Goal: Transaction & Acquisition: Book appointment/travel/reservation

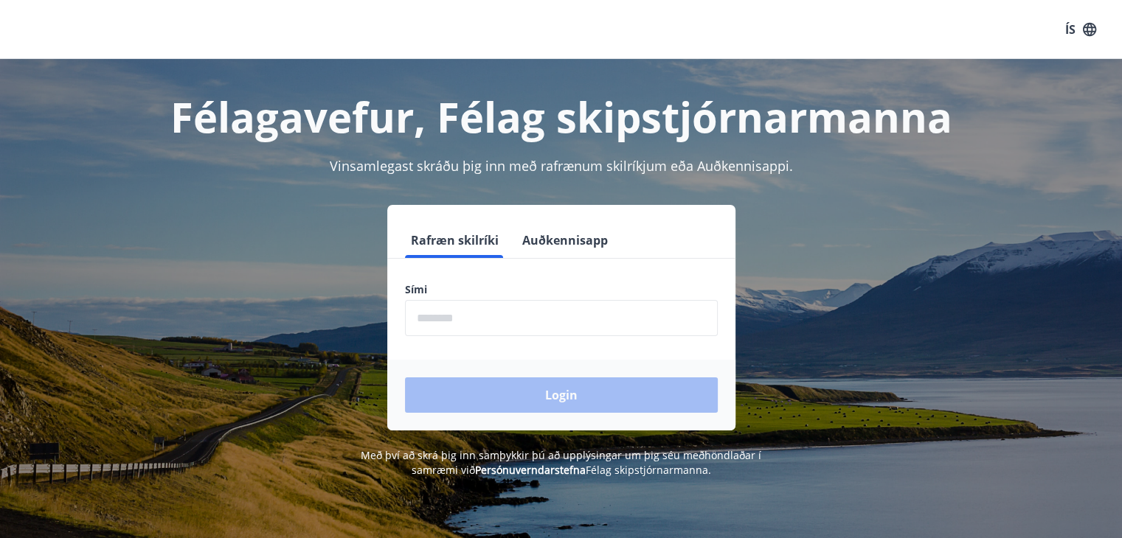
click at [588, 307] on input "phone" at bounding box center [561, 318] width 313 height 36
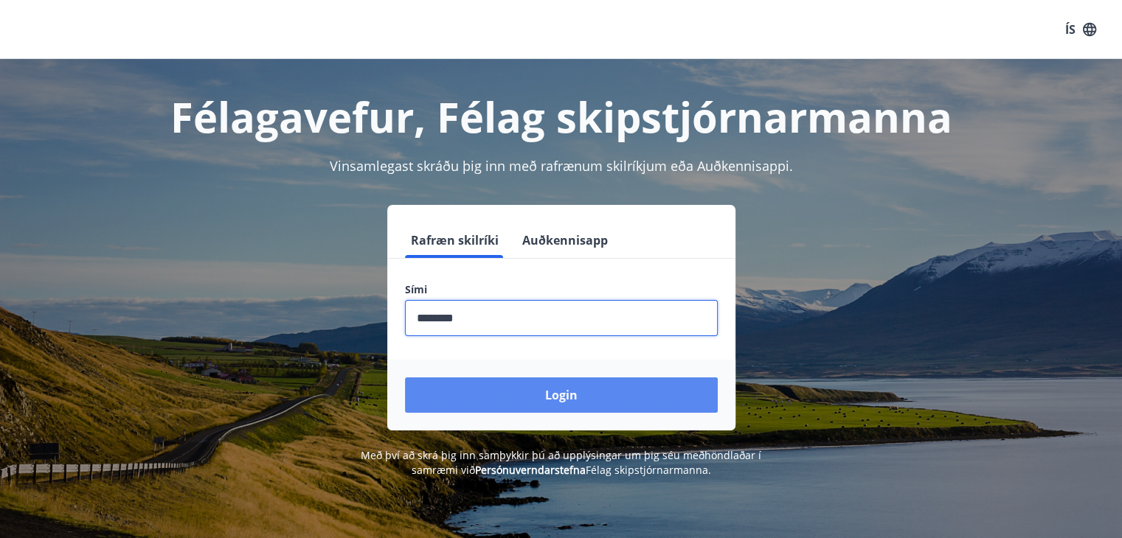
type input "********"
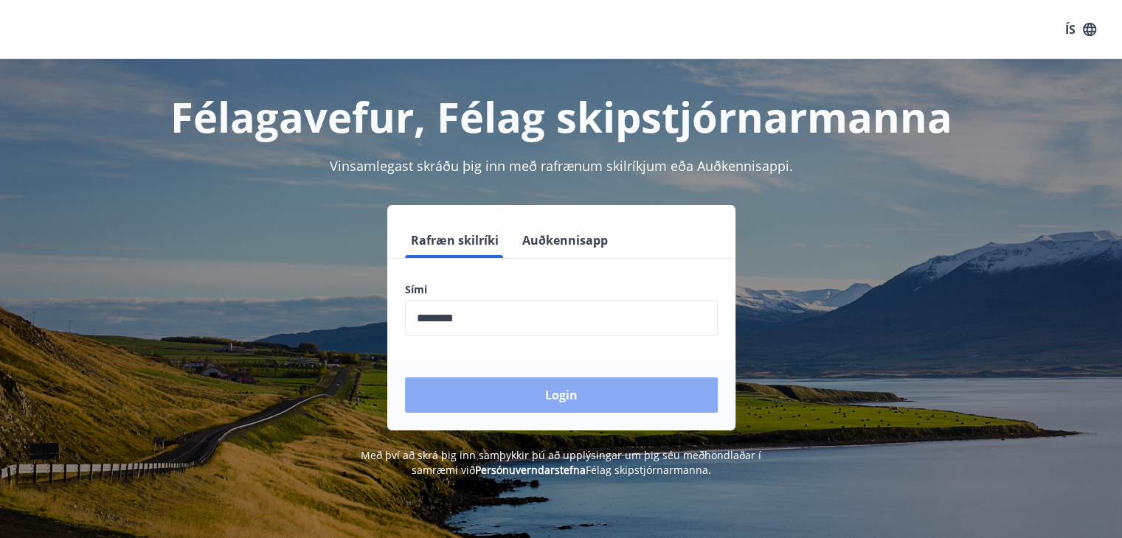
click at [560, 402] on button "Login" at bounding box center [561, 395] width 313 height 35
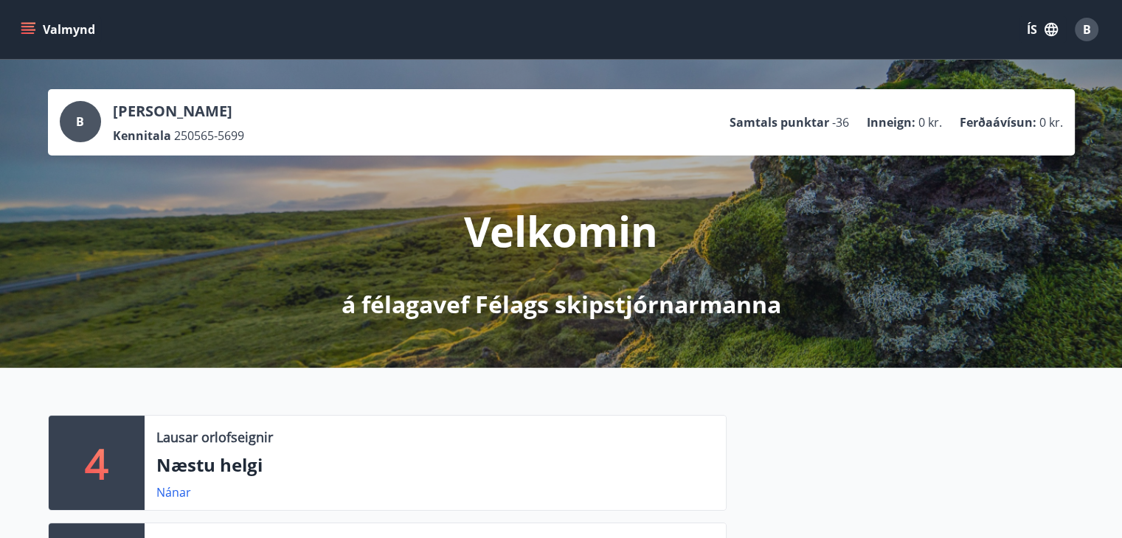
click at [29, 26] on icon "menu" at bounding box center [27, 26] width 13 height 1
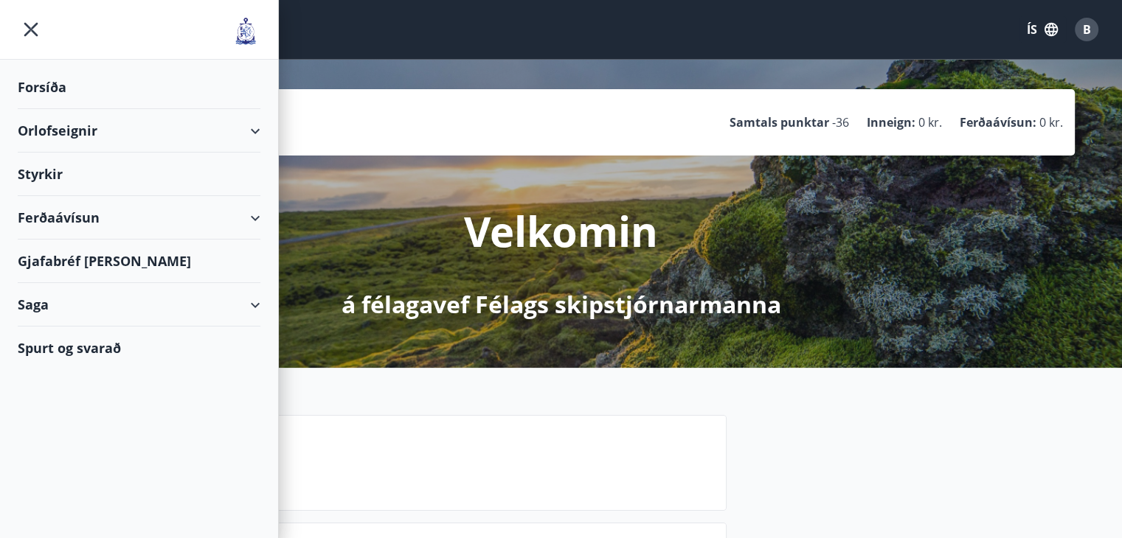
click at [254, 134] on div "Orlofseignir" at bounding box center [139, 131] width 243 height 44
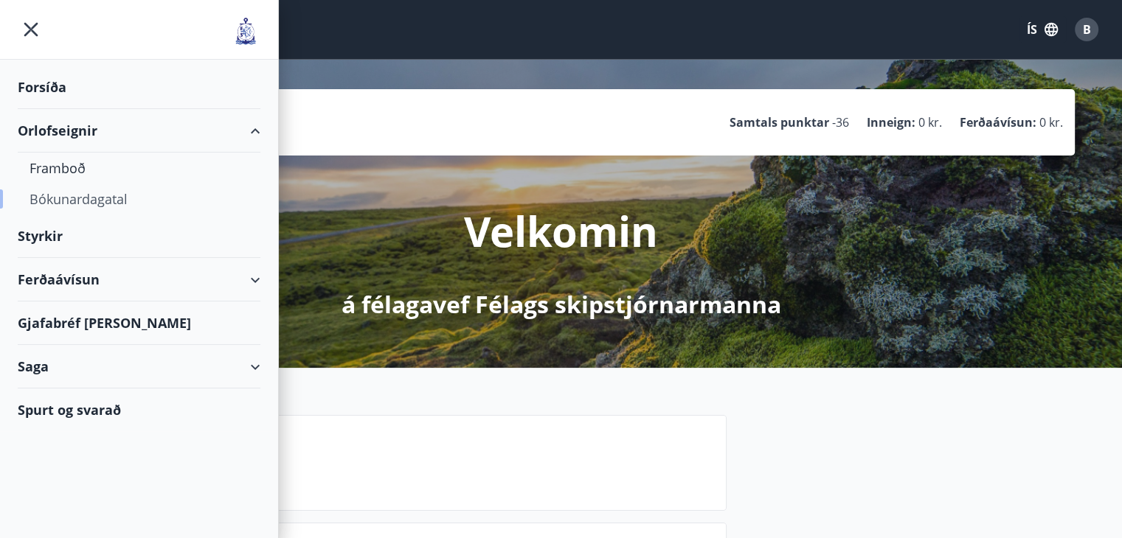
click at [88, 201] on div "Bókunardagatal" at bounding box center [138, 199] width 219 height 31
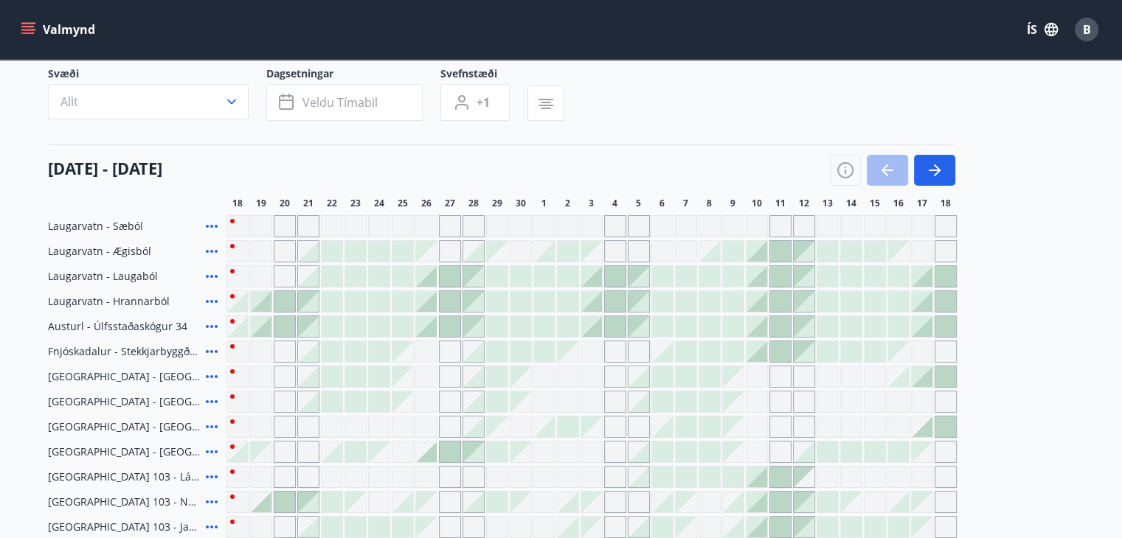
scroll to position [110, 0]
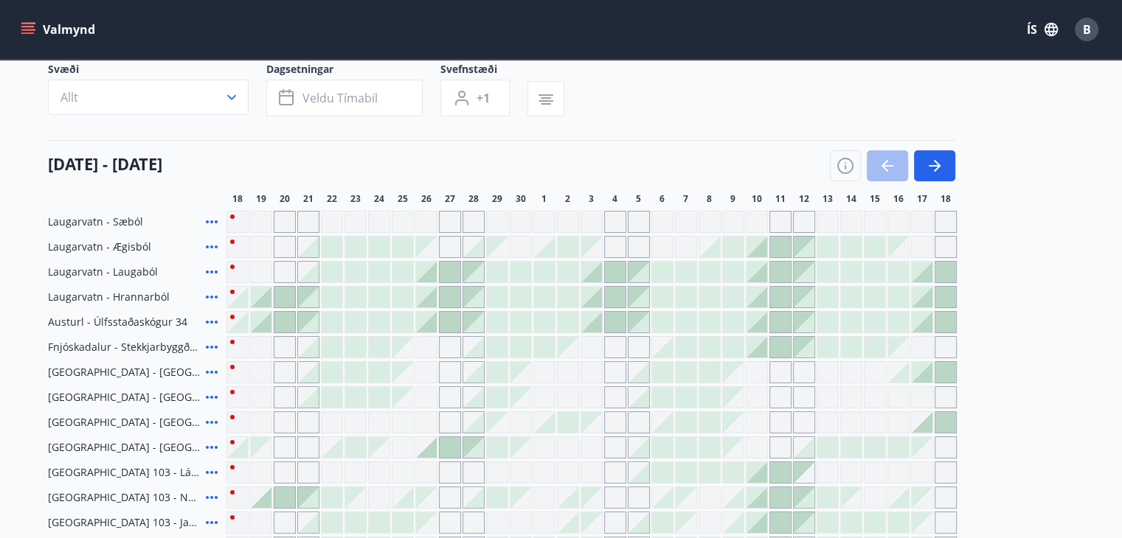
click at [204, 272] on icon at bounding box center [212, 272] width 18 height 18
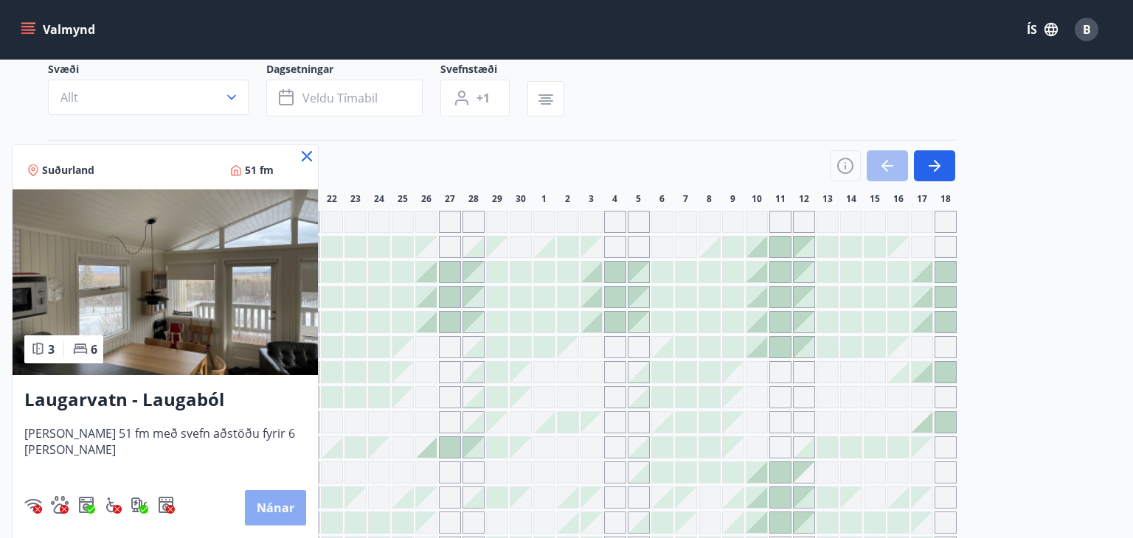
click at [262, 501] on button "Nánar" at bounding box center [275, 507] width 61 height 35
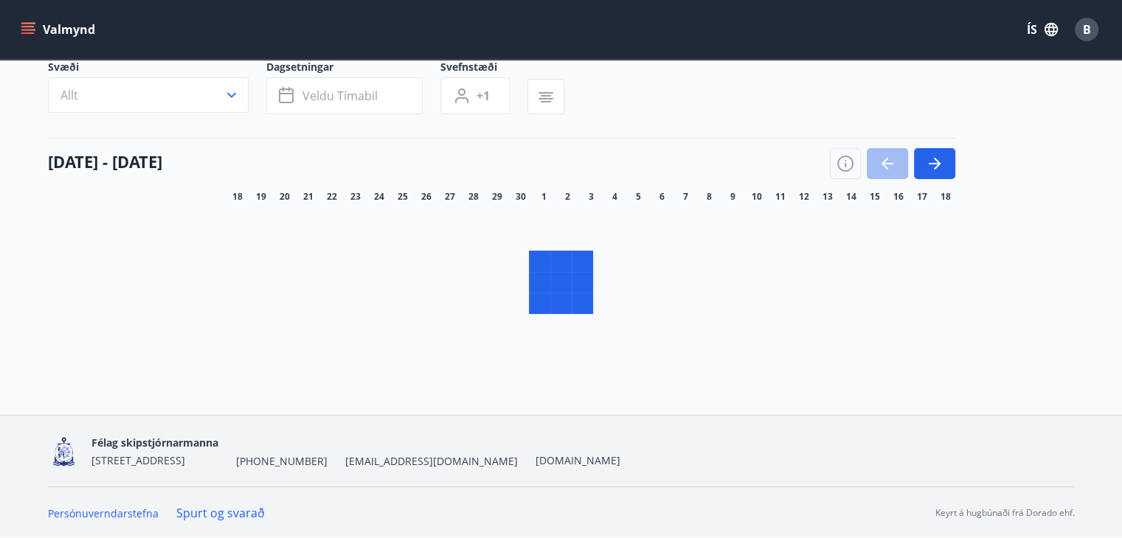
scroll to position [111, 0]
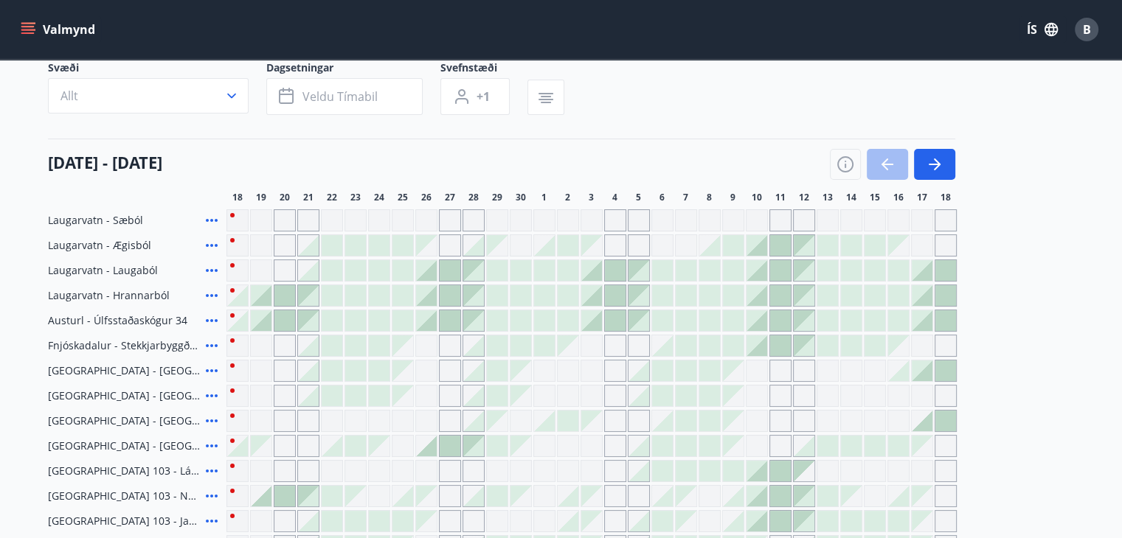
click at [210, 294] on icon at bounding box center [212, 295] width 12 height 3
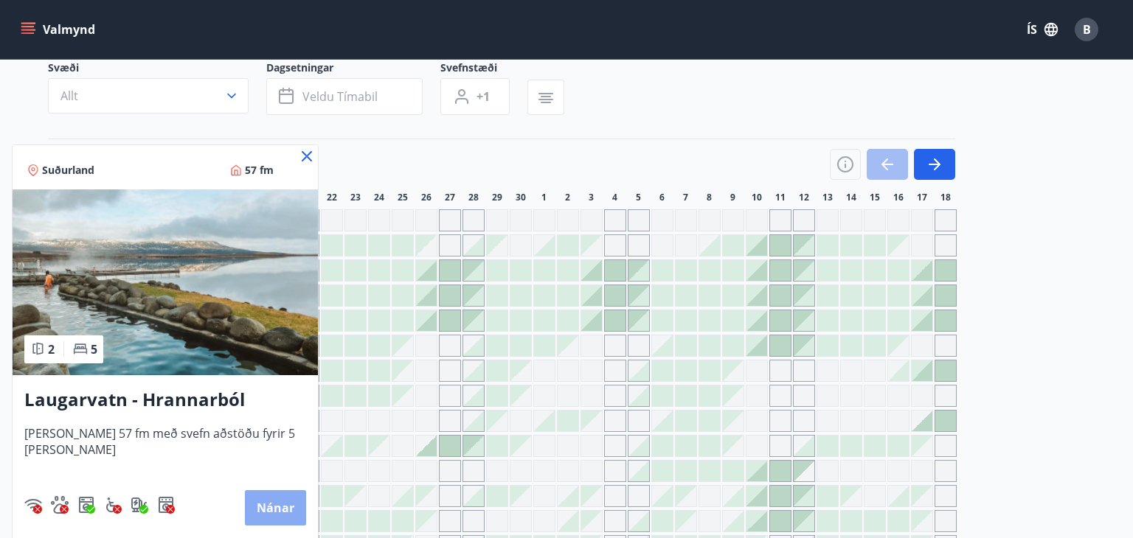
click at [260, 507] on button "Nánar" at bounding box center [275, 507] width 61 height 35
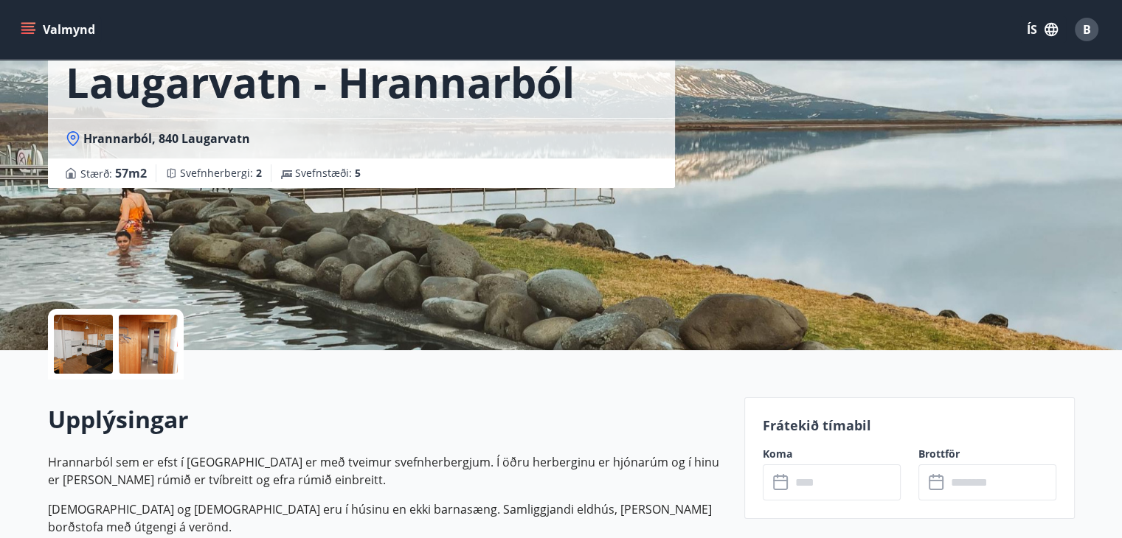
scroll to position [96, 0]
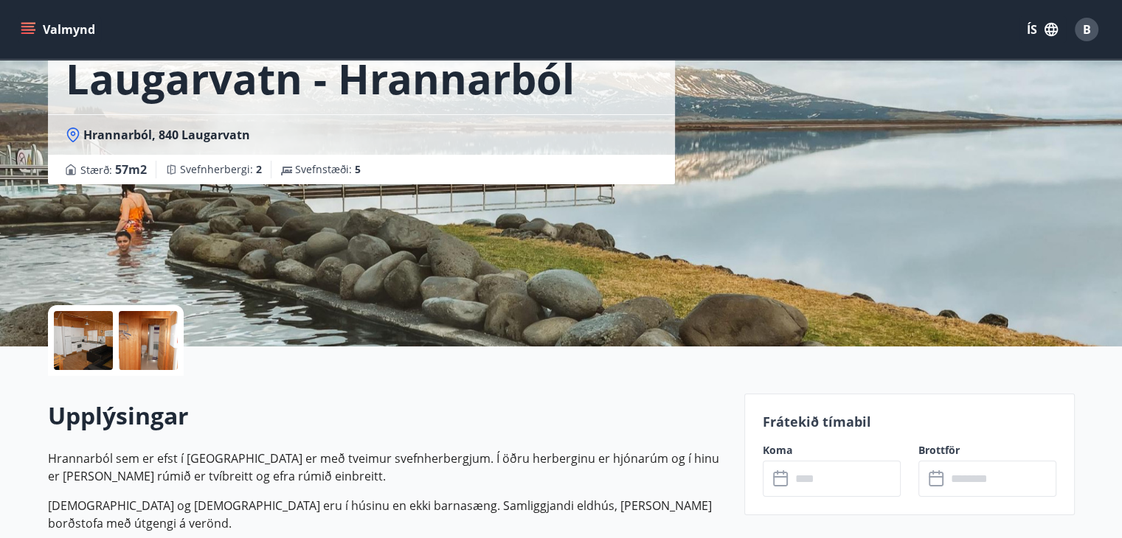
click at [84, 341] on div at bounding box center [83, 340] width 59 height 59
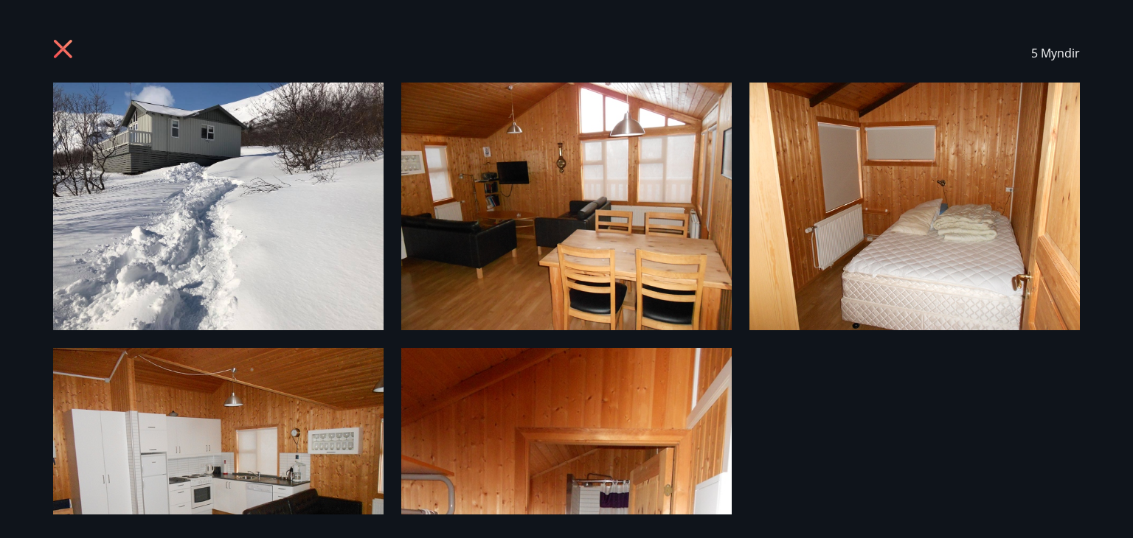
click at [60, 51] on icon at bounding box center [63, 49] width 18 height 18
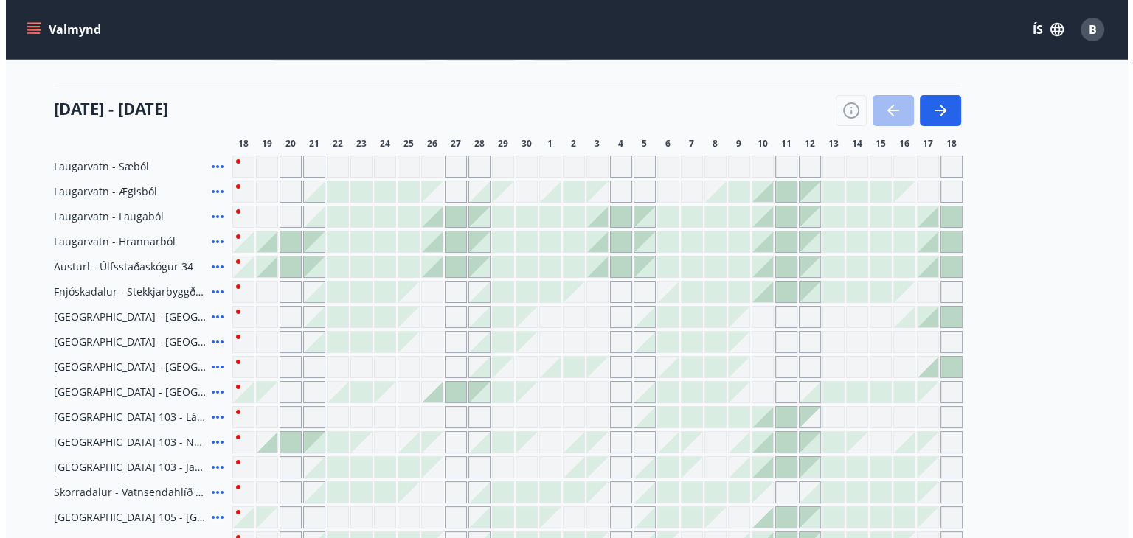
scroll to position [172, 0]
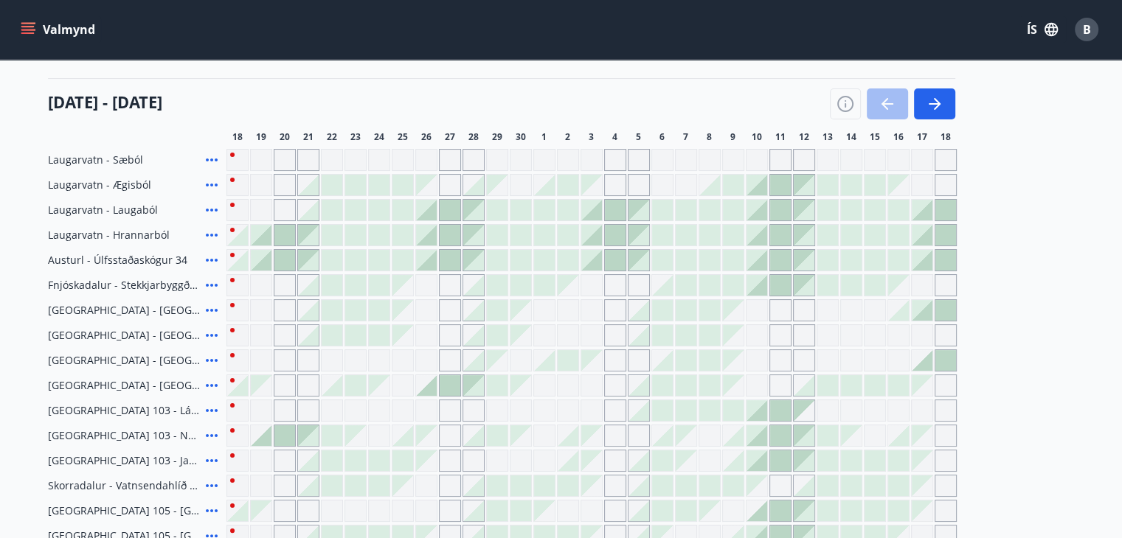
click at [595, 236] on div at bounding box center [591, 235] width 21 height 21
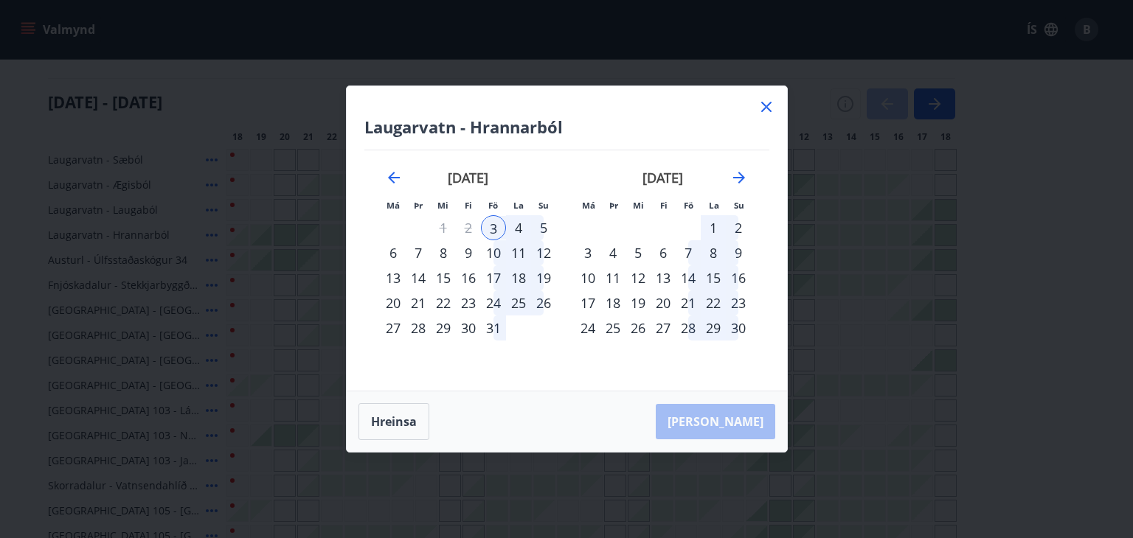
click at [546, 227] on div "5" at bounding box center [543, 227] width 25 height 25
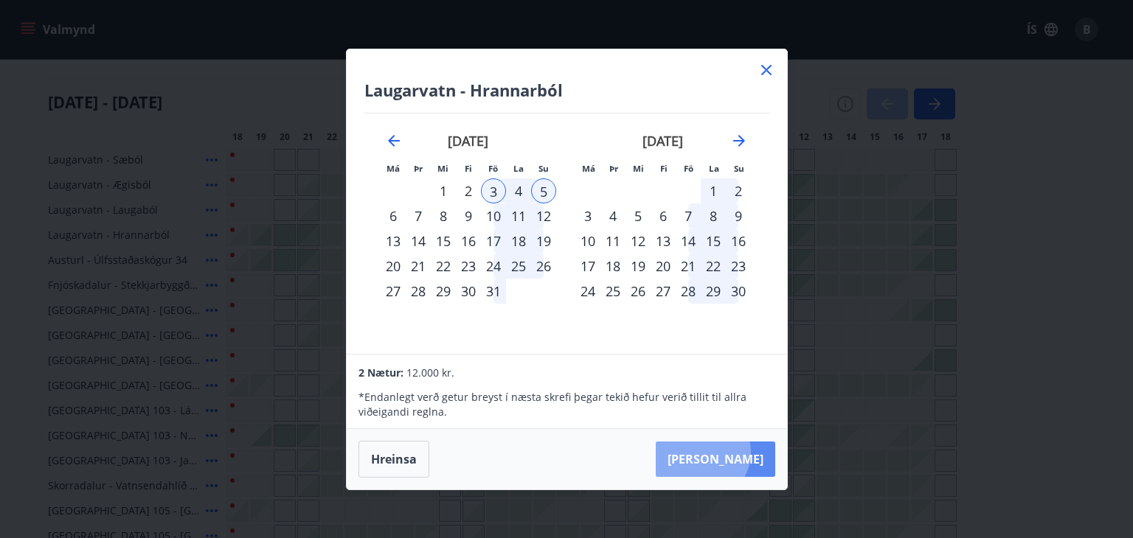
click at [746, 452] on button "[PERSON_NAME]" at bounding box center [715, 459] width 119 height 35
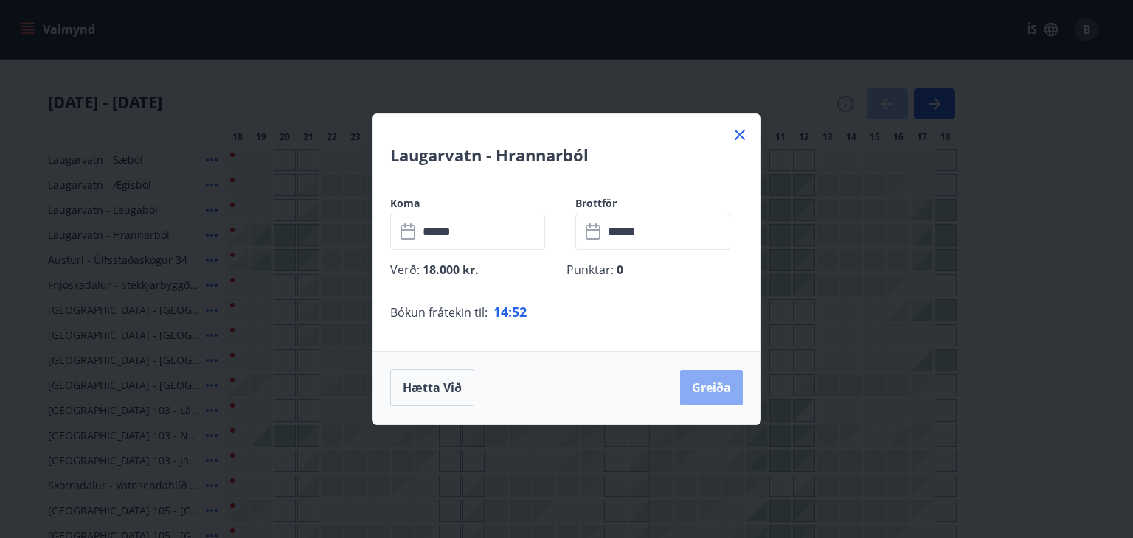
click at [721, 390] on button "Greiða" at bounding box center [711, 387] width 63 height 35
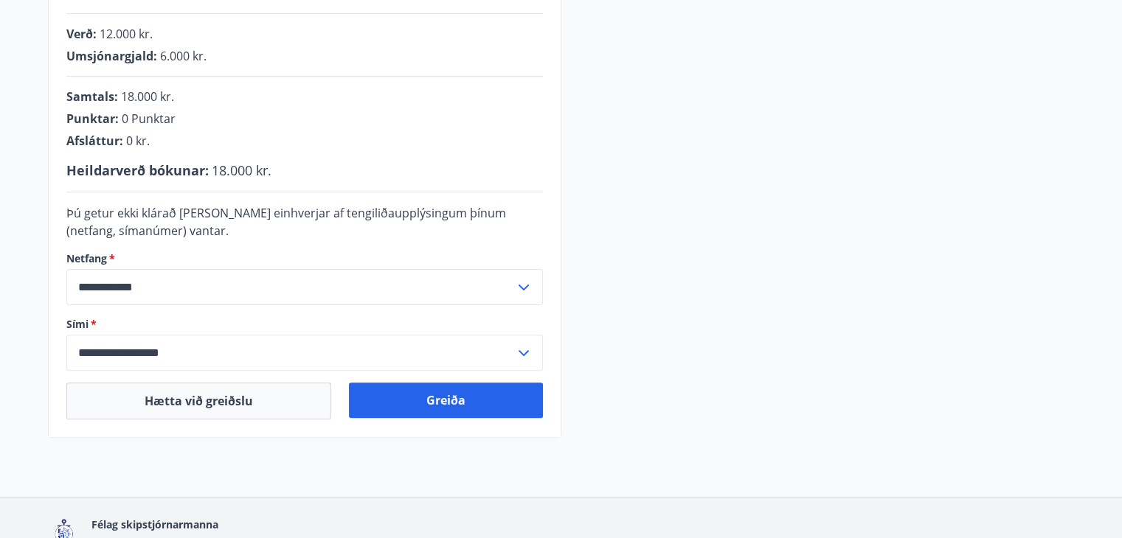
scroll to position [378, 0]
click at [532, 353] on div "**********" at bounding box center [304, 352] width 476 height 36
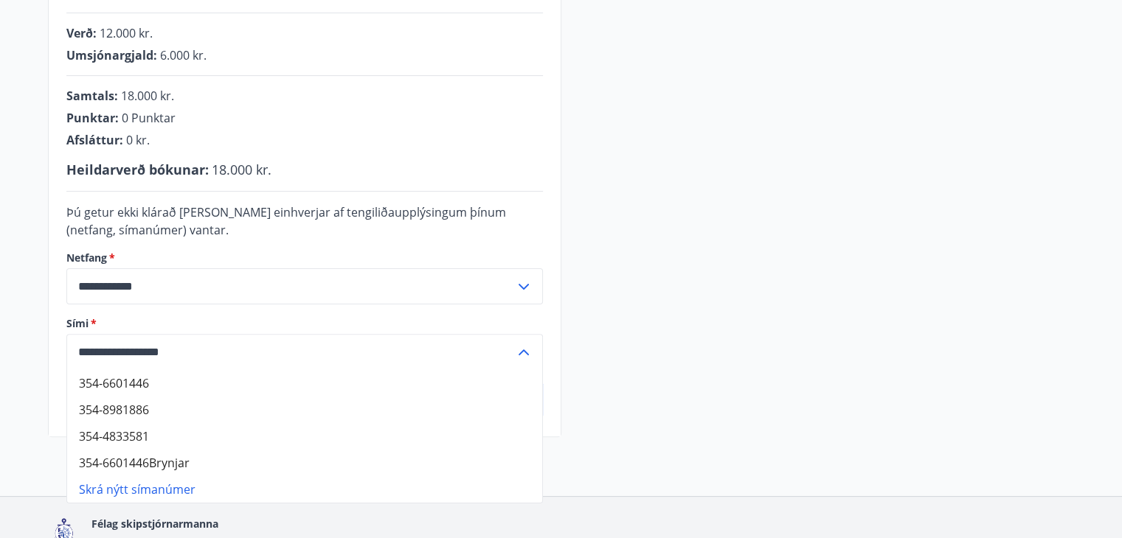
click at [531, 353] on icon at bounding box center [524, 353] width 18 height 18
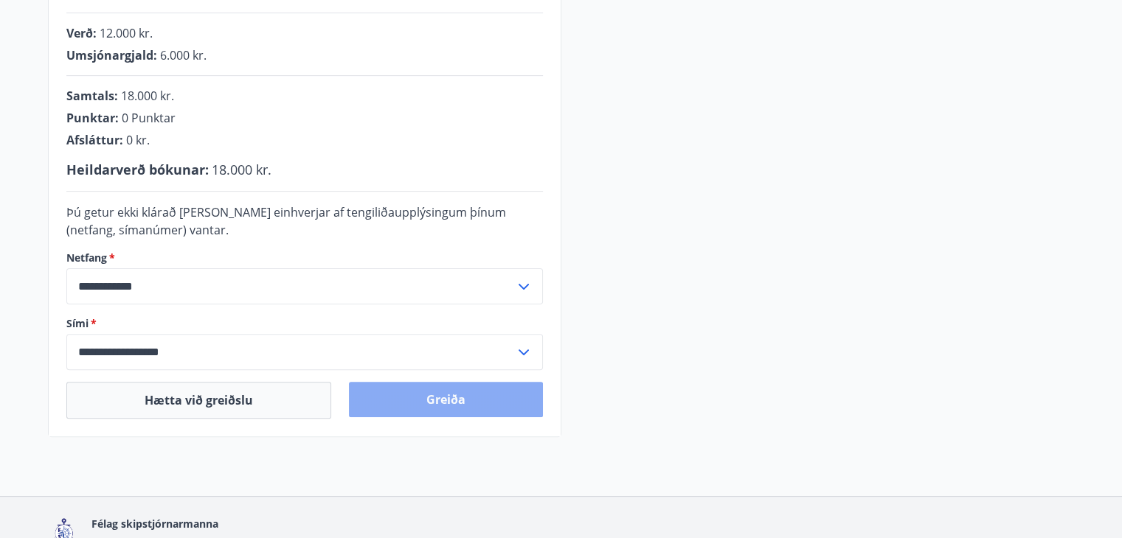
click at [475, 392] on button "Greiða" at bounding box center [446, 399] width 194 height 35
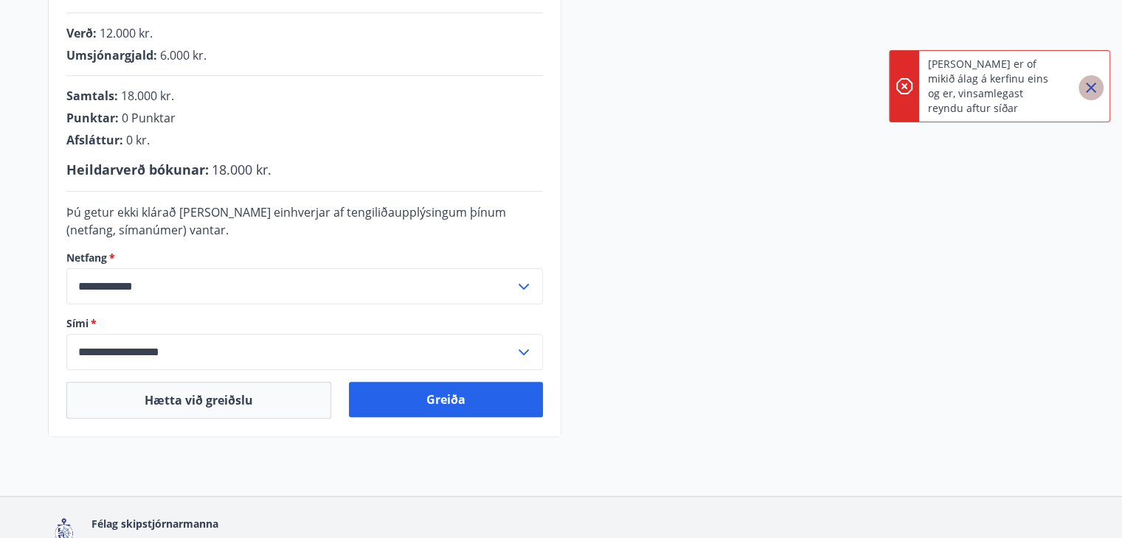
click at [1094, 88] on icon "Close" at bounding box center [1091, 88] width 18 height 18
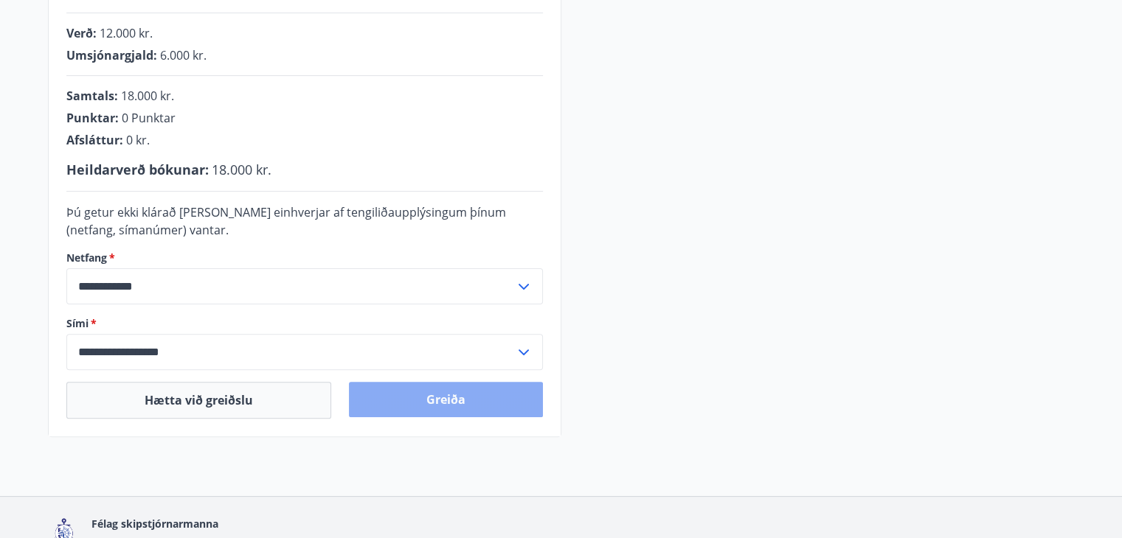
click at [431, 400] on button "Greiða" at bounding box center [446, 399] width 194 height 35
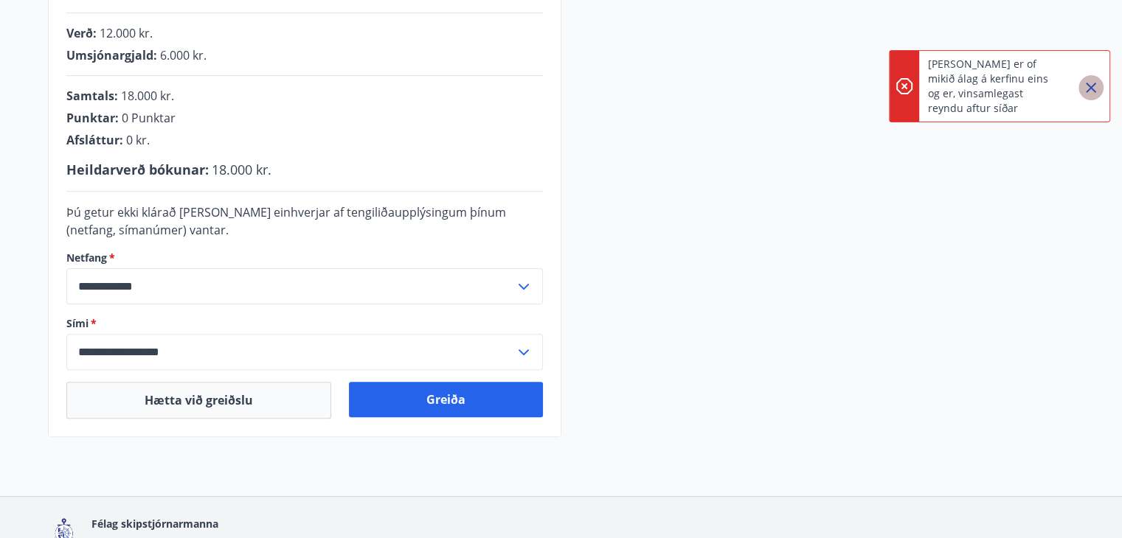
click at [1085, 91] on icon "Close" at bounding box center [1091, 88] width 18 height 18
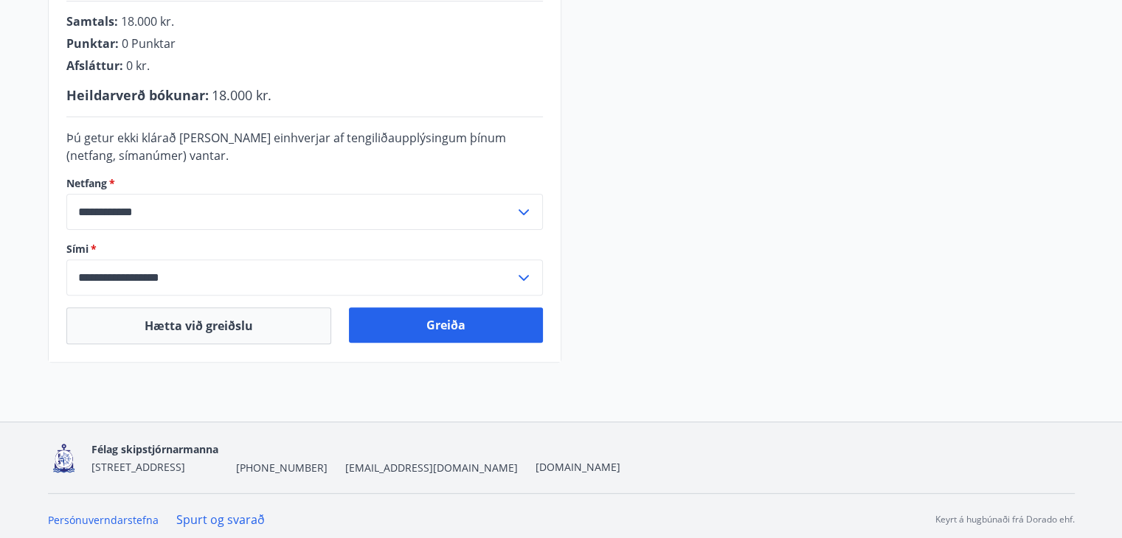
scroll to position [458, 0]
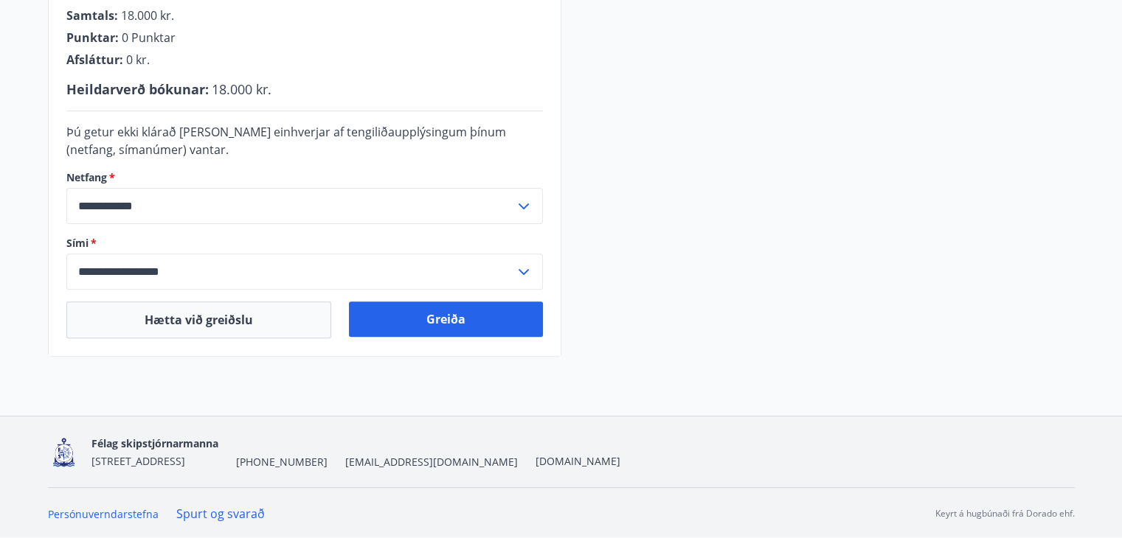
click at [526, 269] on icon at bounding box center [523, 272] width 10 height 6
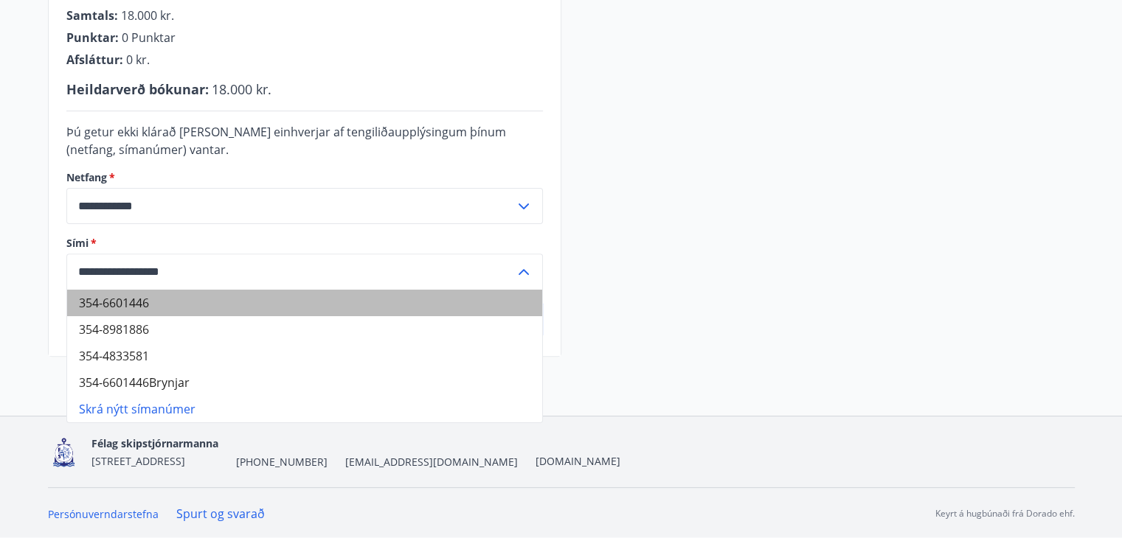
click at [135, 305] on li "354-6601446" at bounding box center [304, 303] width 475 height 27
type input "**********"
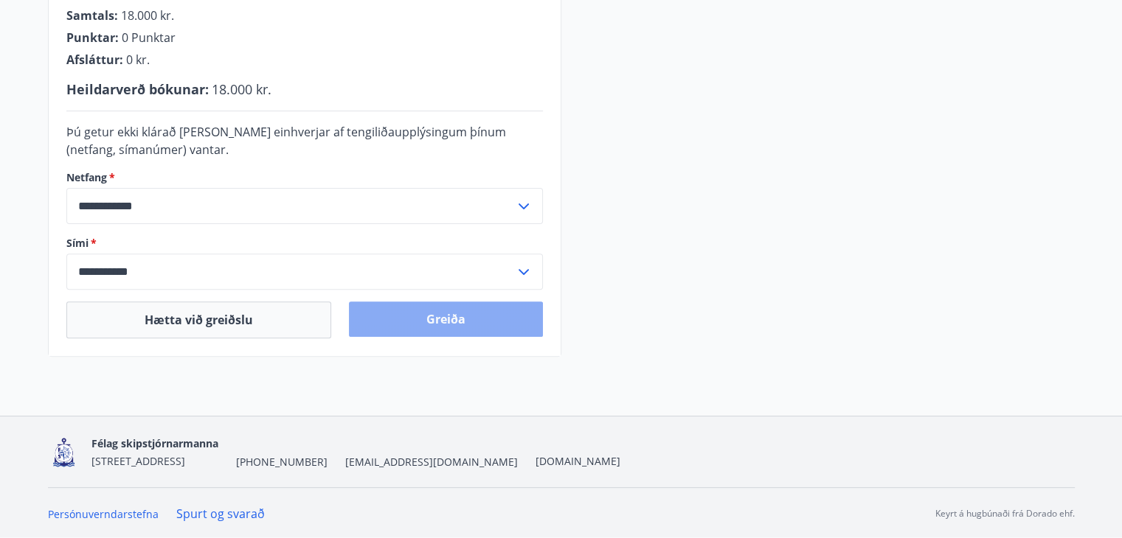
click at [416, 324] on button "Greiða" at bounding box center [446, 319] width 194 height 35
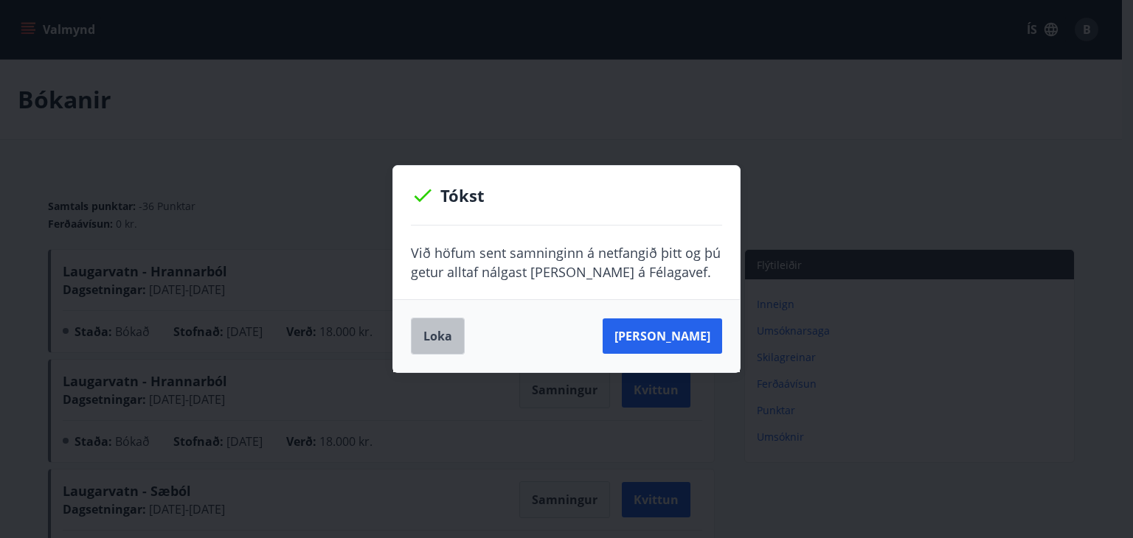
click at [445, 338] on button "Loka" at bounding box center [438, 336] width 54 height 37
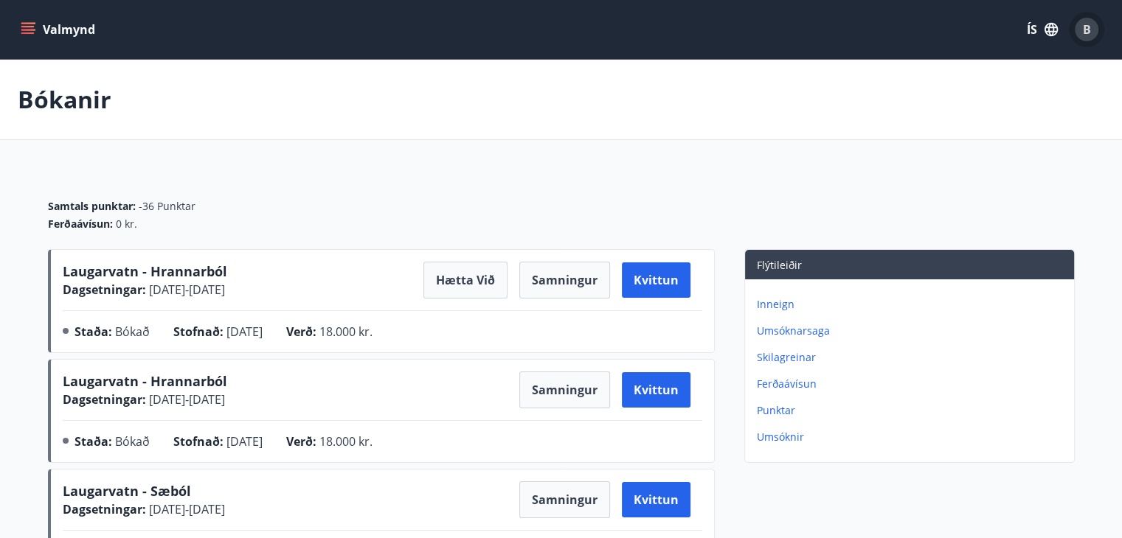
click at [1090, 35] on div "B" at bounding box center [1086, 30] width 24 height 24
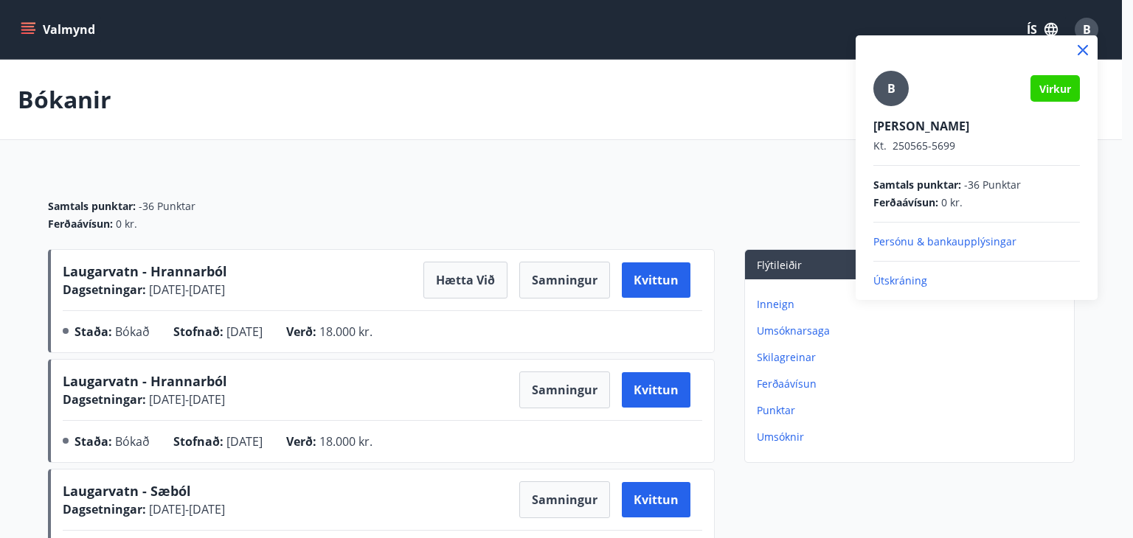
click at [907, 284] on p "Útskráning" at bounding box center [976, 281] width 206 height 15
